Goal: Task Accomplishment & Management: Complete application form

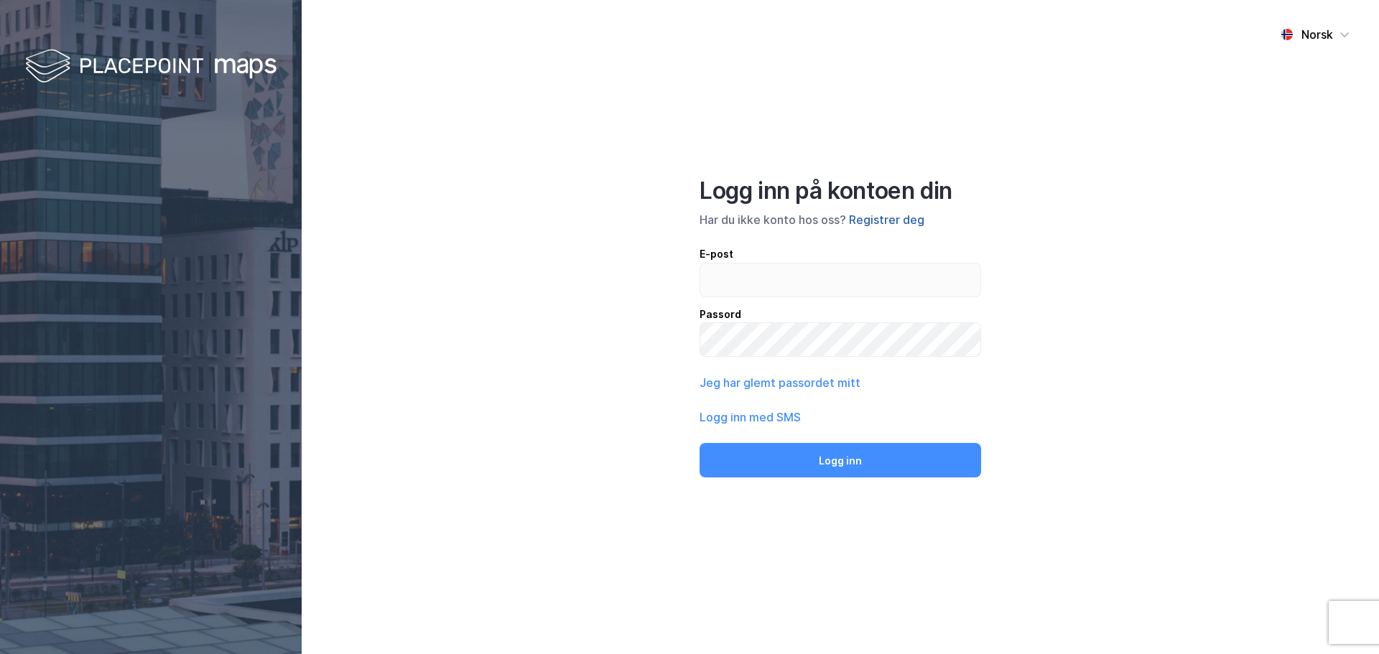
click at [887, 220] on button "Registrer deg" at bounding box center [886, 219] width 75 height 17
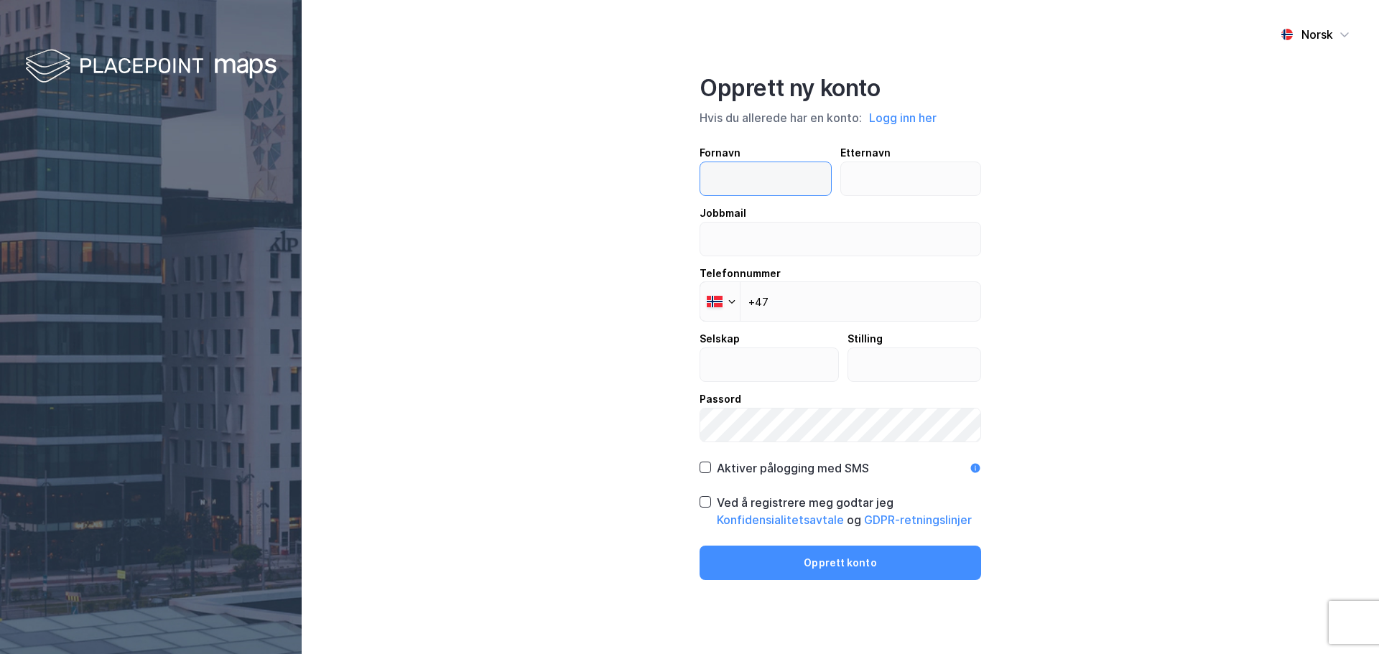
click at [782, 181] on input "text" at bounding box center [765, 178] width 131 height 33
type input "[PERSON_NAME]"
click at [886, 172] on input "text" at bounding box center [911, 178] width 140 height 33
type input "[PERSON_NAME]"
click at [775, 231] on input "email" at bounding box center [840, 239] width 280 height 33
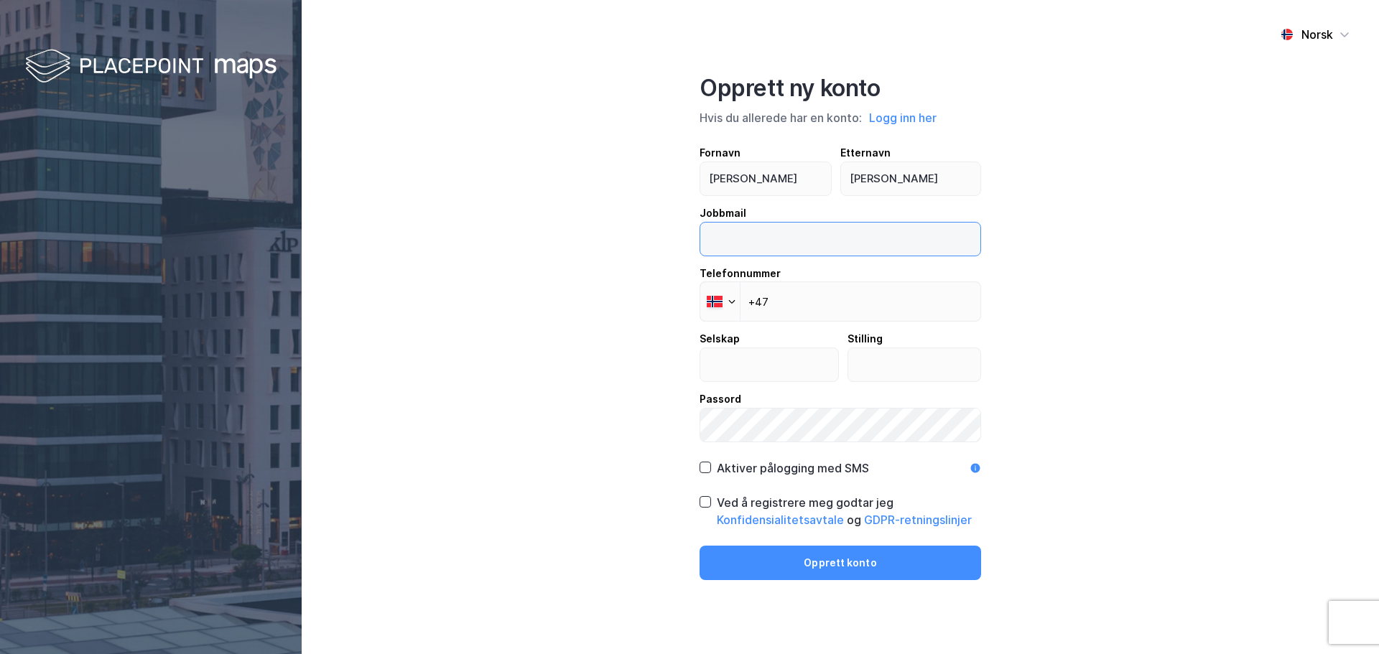
type input "[PERSON_NAME][EMAIL_ADDRESS][DOMAIN_NAME]"
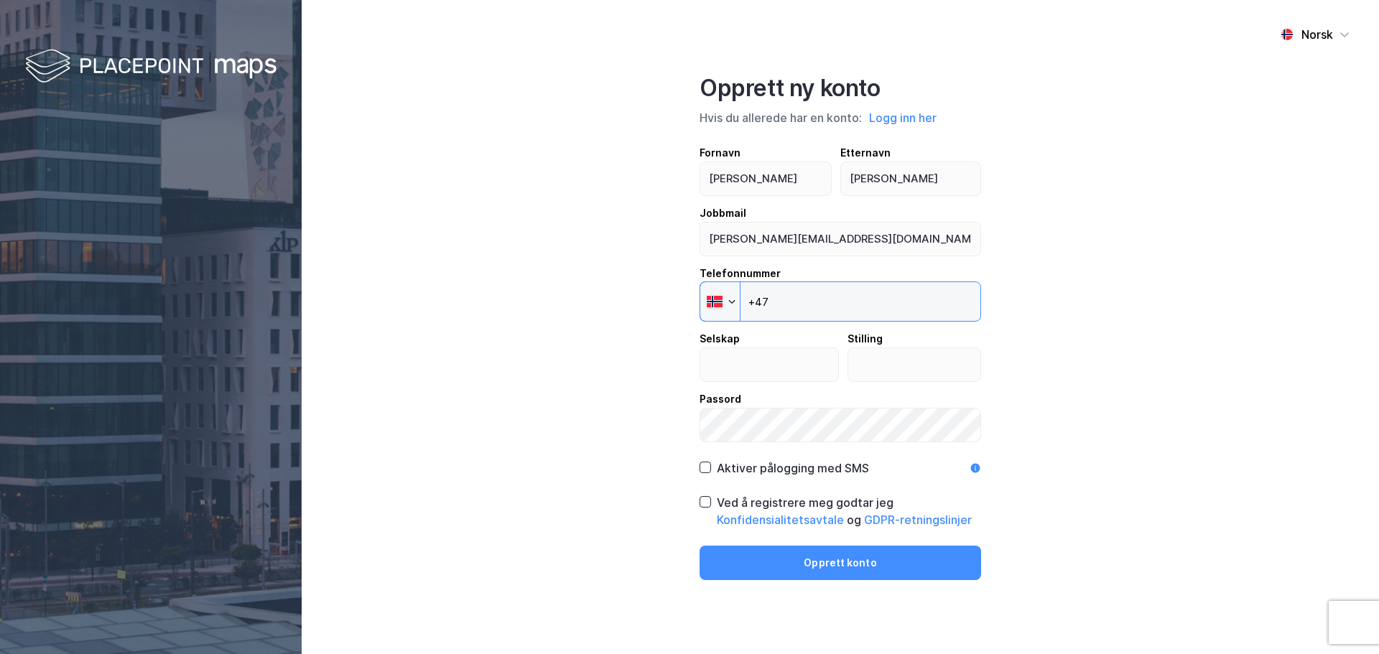
click at [815, 302] on input "+47" at bounding box center [841, 302] width 282 height 40
type input "[PHONE_NUMBER]"
click at [764, 364] on input "text" at bounding box center [769, 364] width 138 height 33
type input "Union"
click at [881, 369] on input "text" at bounding box center [914, 364] width 133 height 33
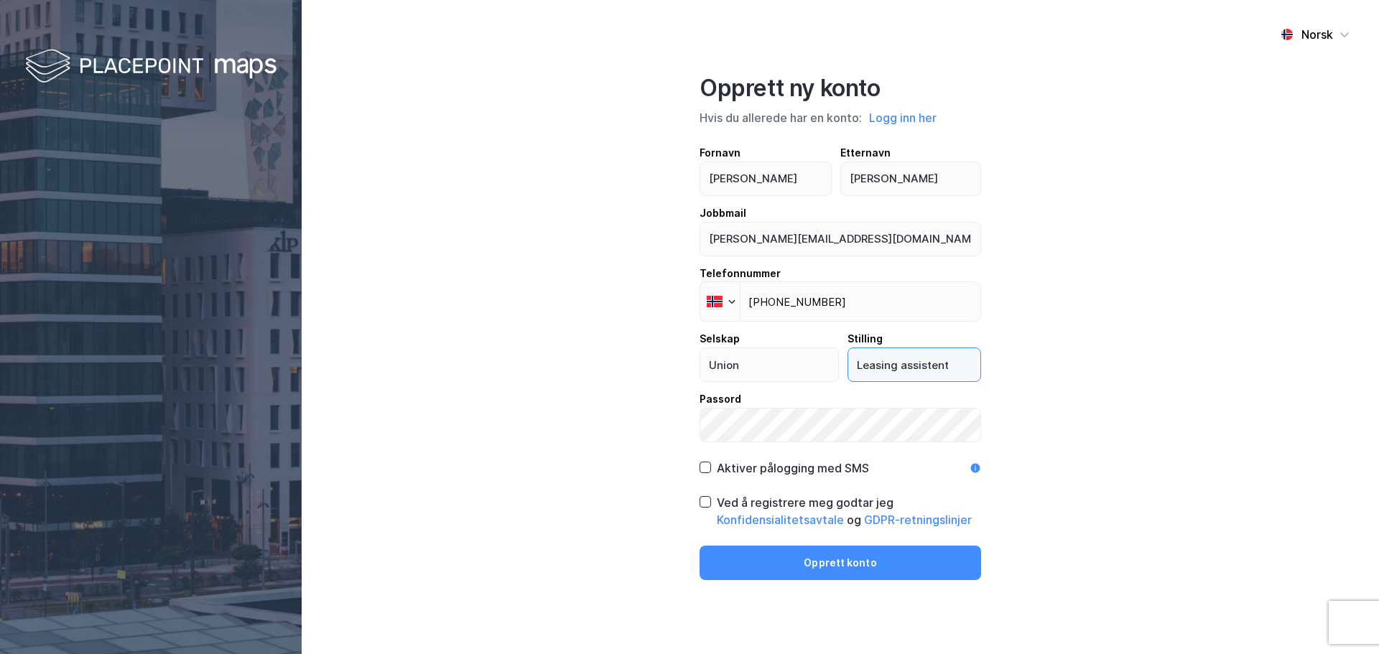
type input "Leasing assistent"
click at [708, 505] on icon at bounding box center [705, 502] width 10 height 10
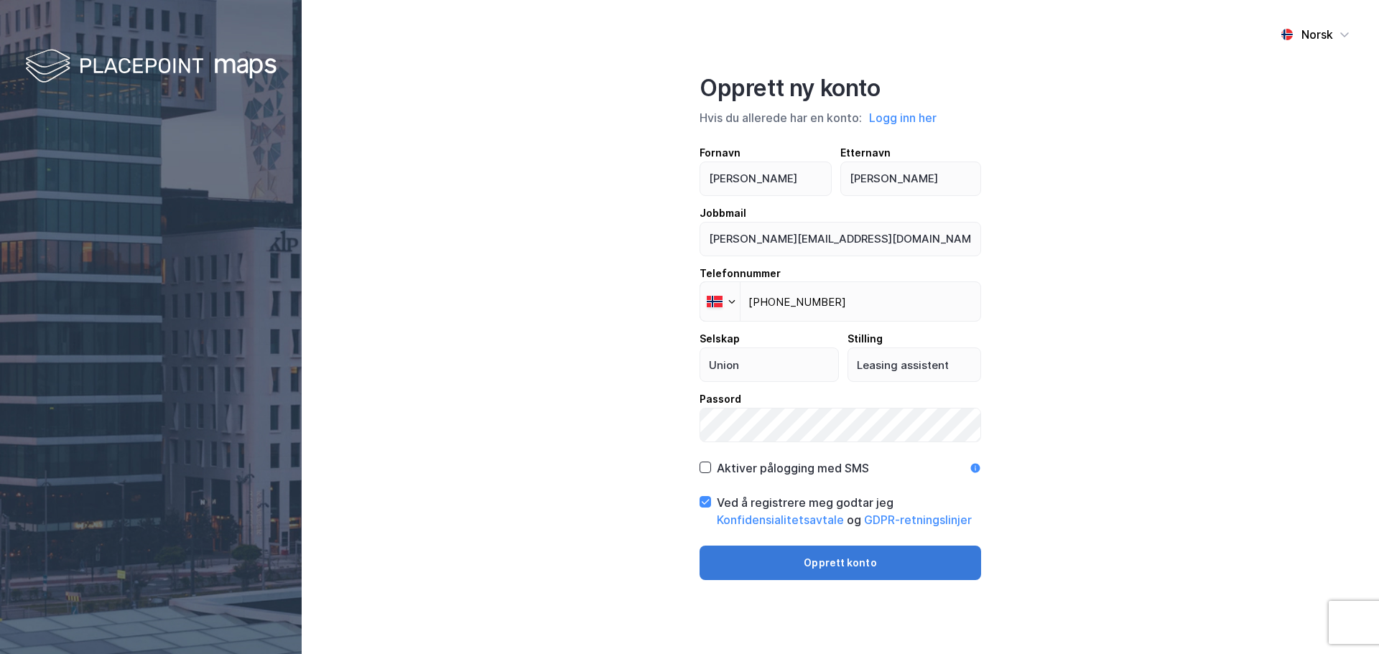
click at [876, 564] on button "Opprett konto" at bounding box center [841, 563] width 282 height 34
